Goal: Navigation & Orientation: Find specific page/section

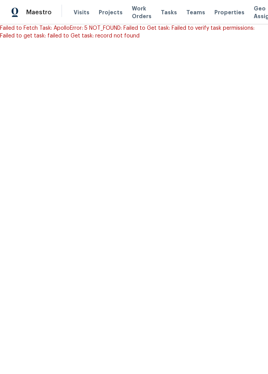
click at [213, 40] on html "Maestro Visits Projects Work Orders Tasks Teams Properties Geo Assignments Albu…" at bounding box center [134, 20] width 268 height 40
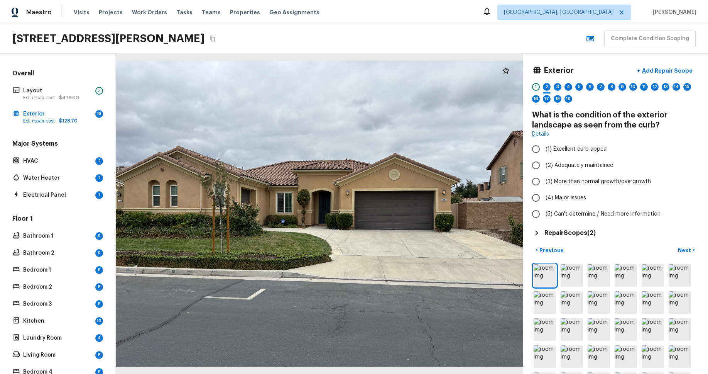
scroll to position [50, 0]
